Goal: Task Accomplishment & Management: Use online tool/utility

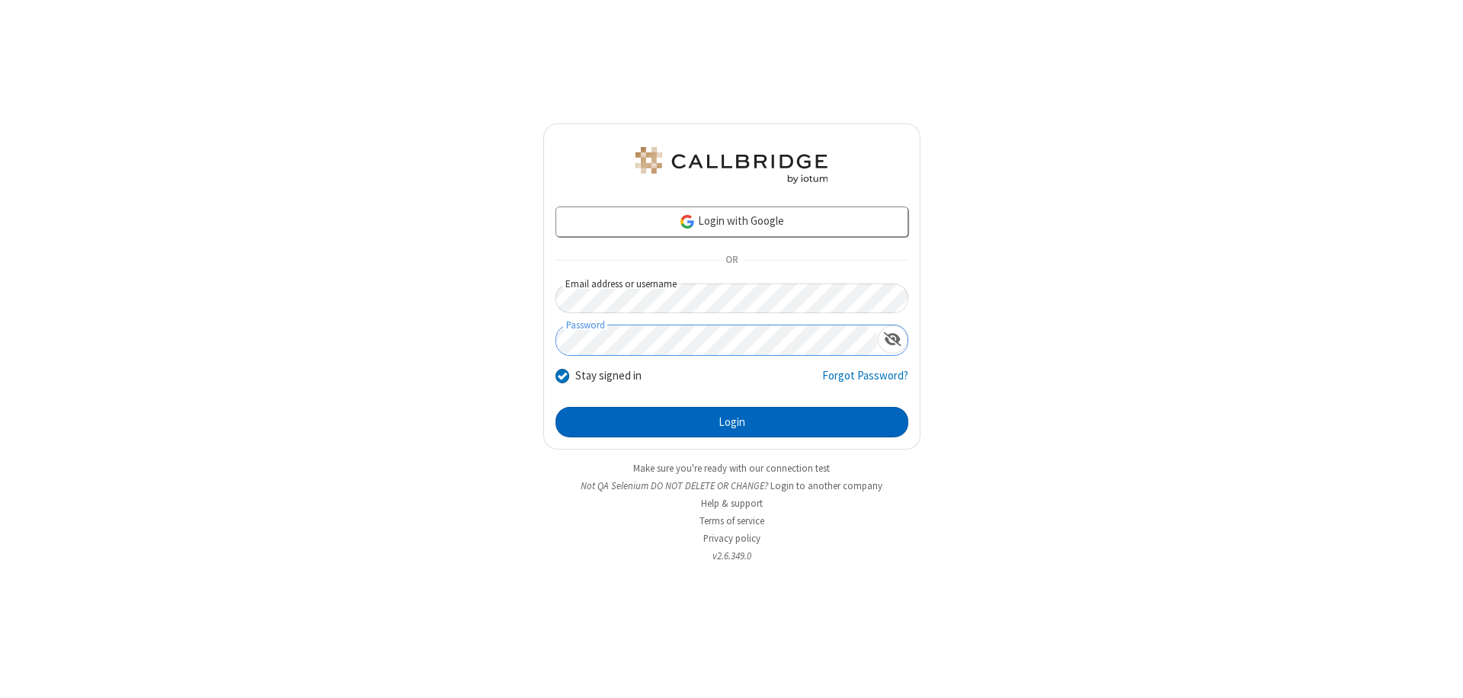
click at [732, 422] on button "Login" at bounding box center [732, 422] width 353 height 30
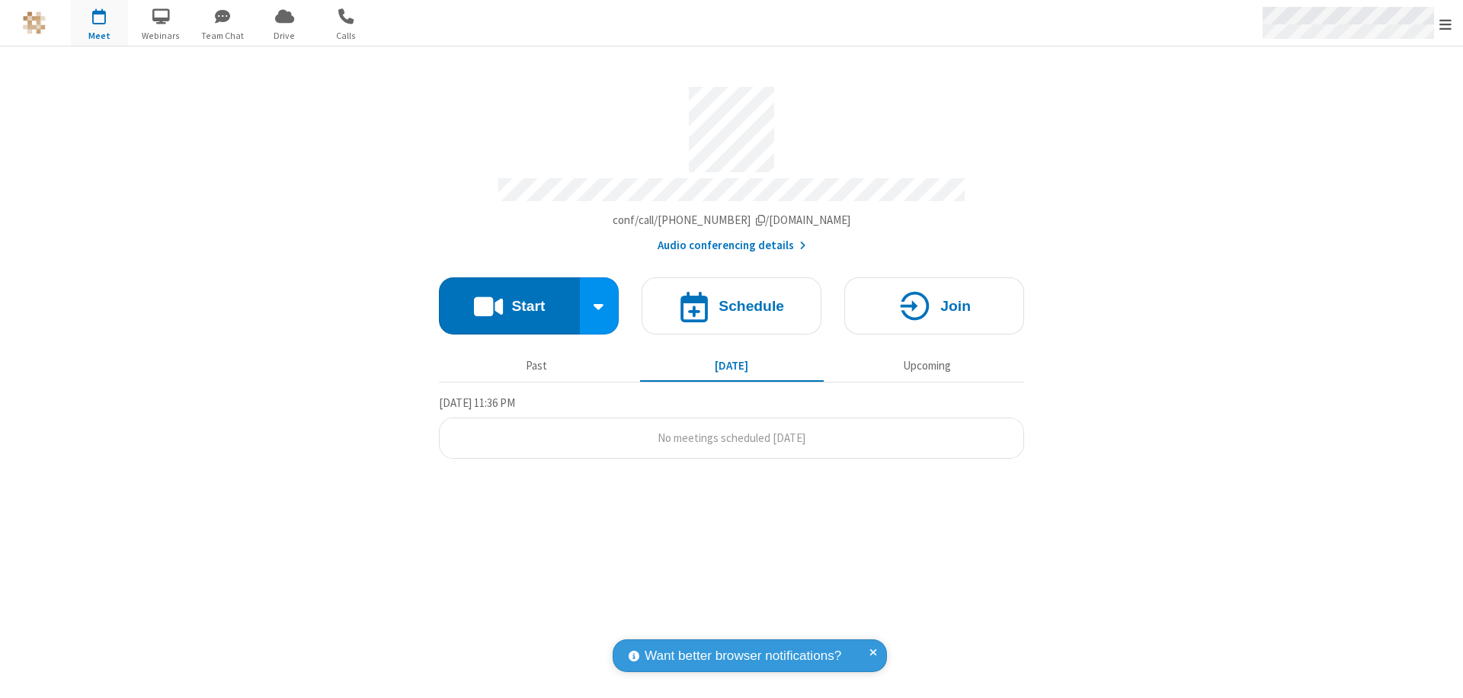
click at [1446, 24] on span "Open menu" at bounding box center [1446, 24] width 12 height 15
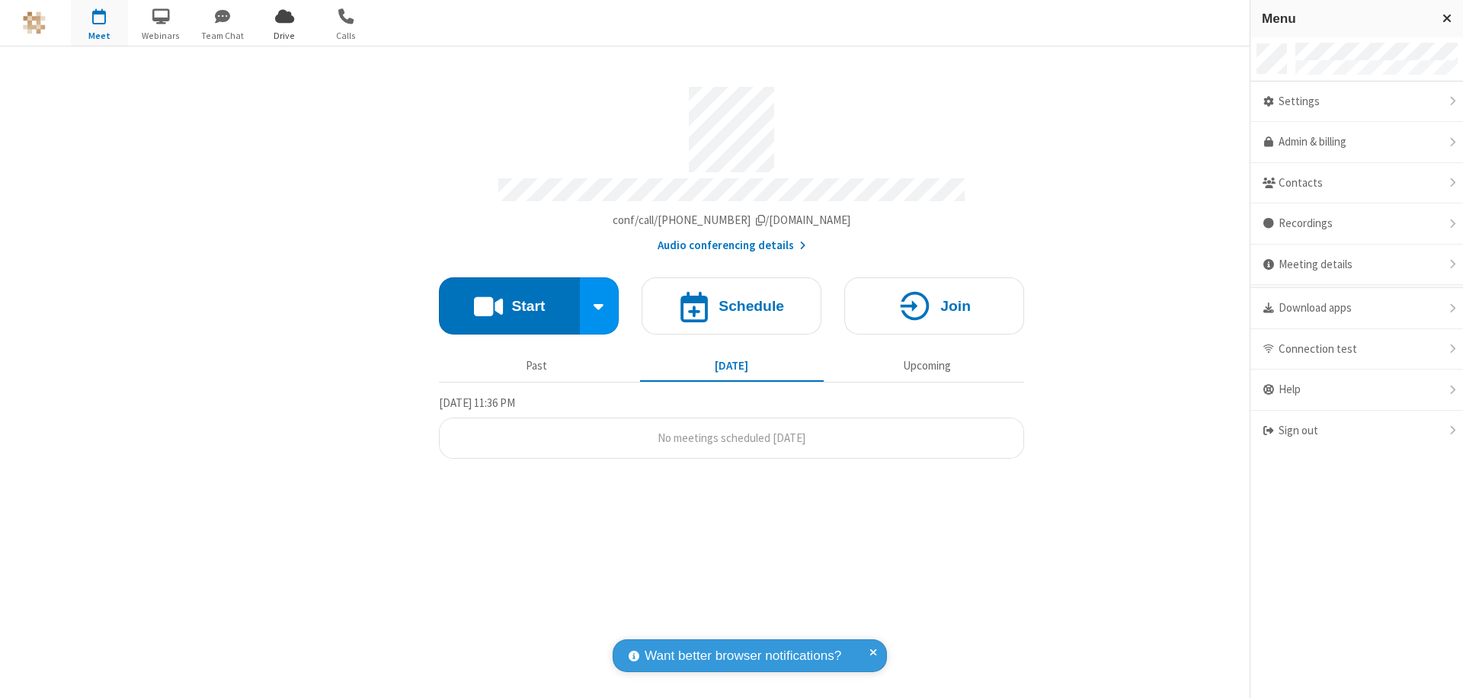
click at [284, 35] on span "Drive" at bounding box center [284, 36] width 57 height 14
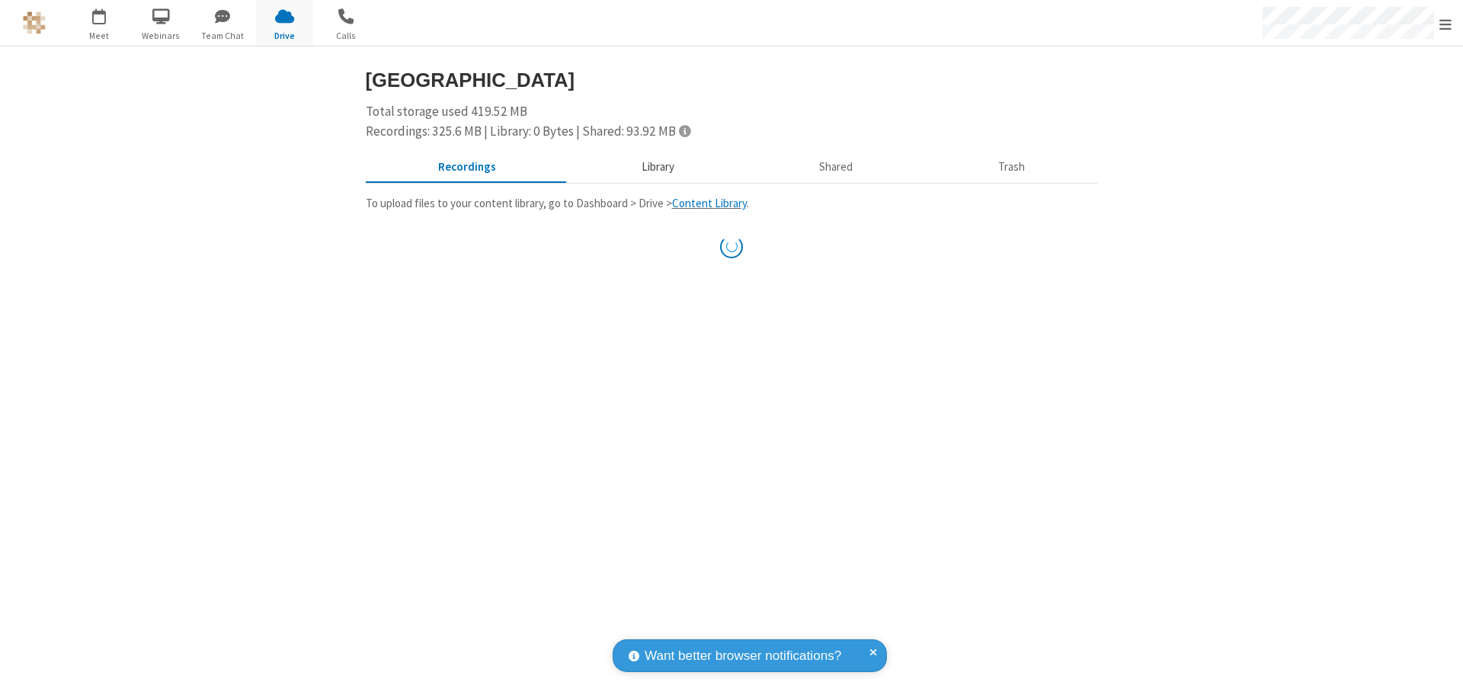
click at [650, 167] on button "Library" at bounding box center [658, 167] width 178 height 29
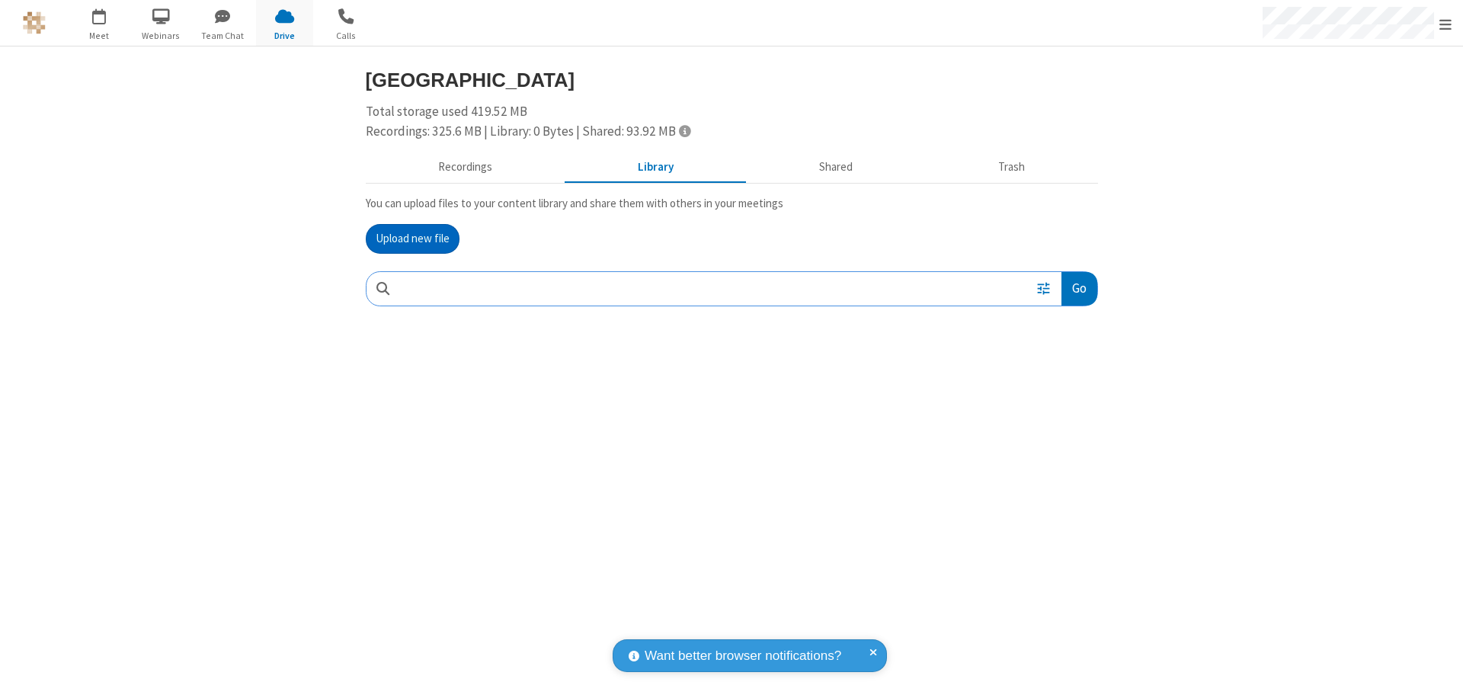
click at [412, 239] on button "Upload new file" at bounding box center [413, 239] width 94 height 30
